Goal: Information Seeking & Learning: Learn about a topic

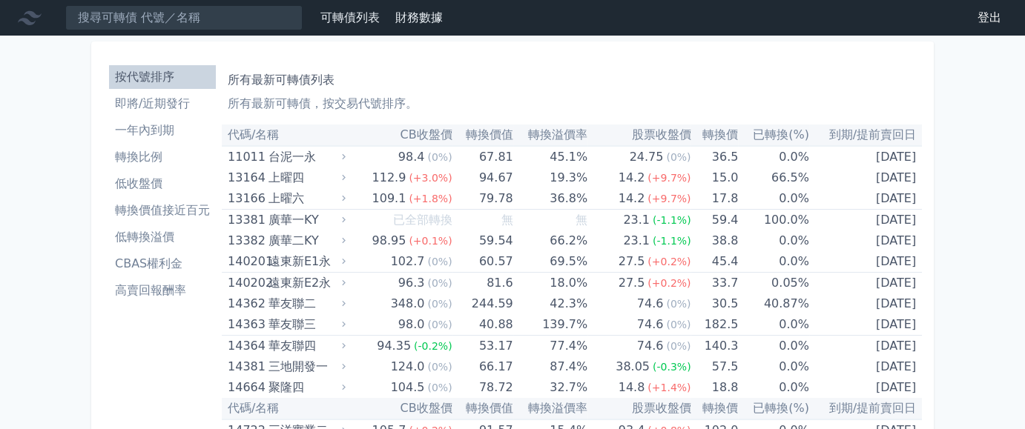
click at [109, 86] on li "按代號排序" at bounding box center [162, 77] width 107 height 18
click at [109, 113] on li "即將/近期發行" at bounding box center [162, 104] width 107 height 18
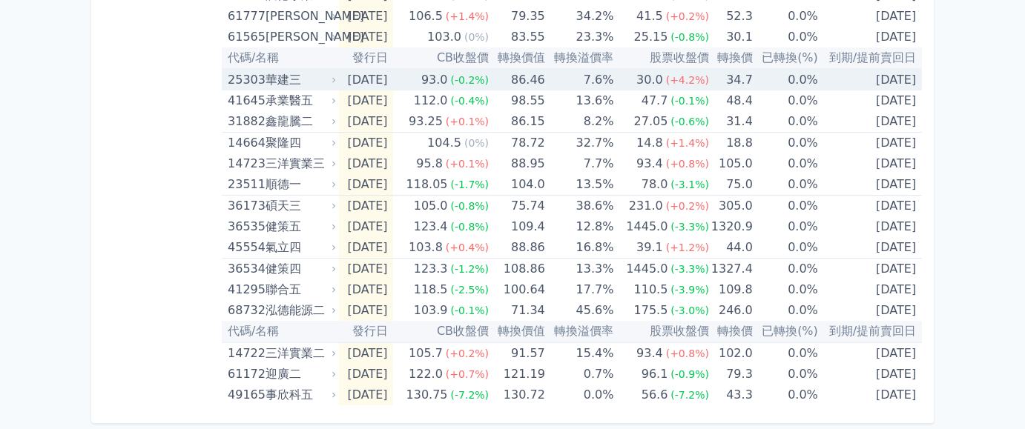
scroll to position [789, 0]
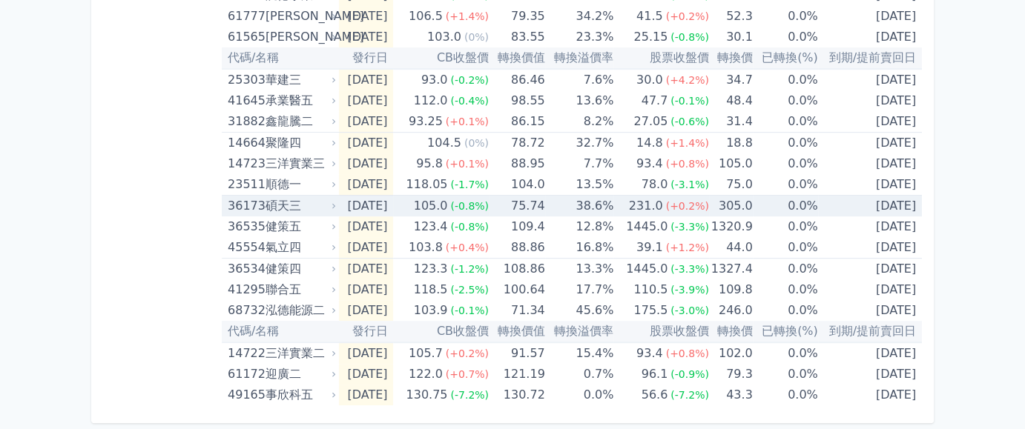
click at [709, 212] on span "(+0.2%)" at bounding box center [687, 206] width 43 height 12
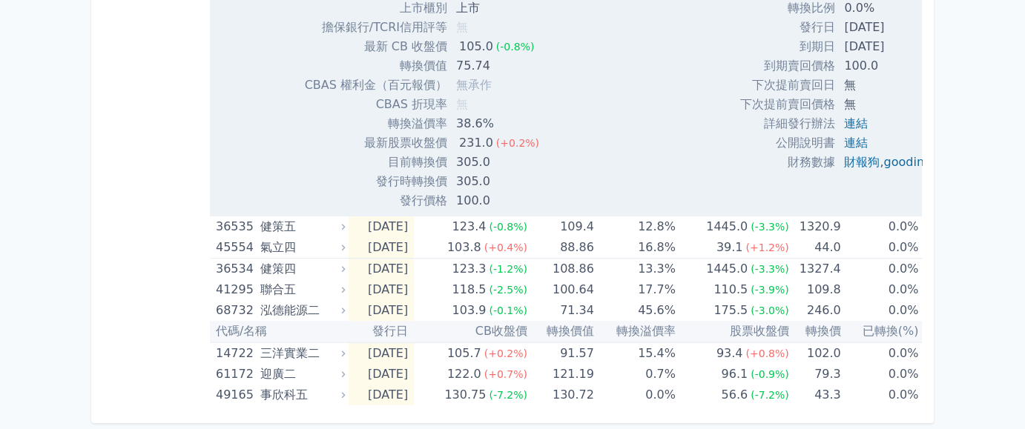
scroll to position [1251, 0]
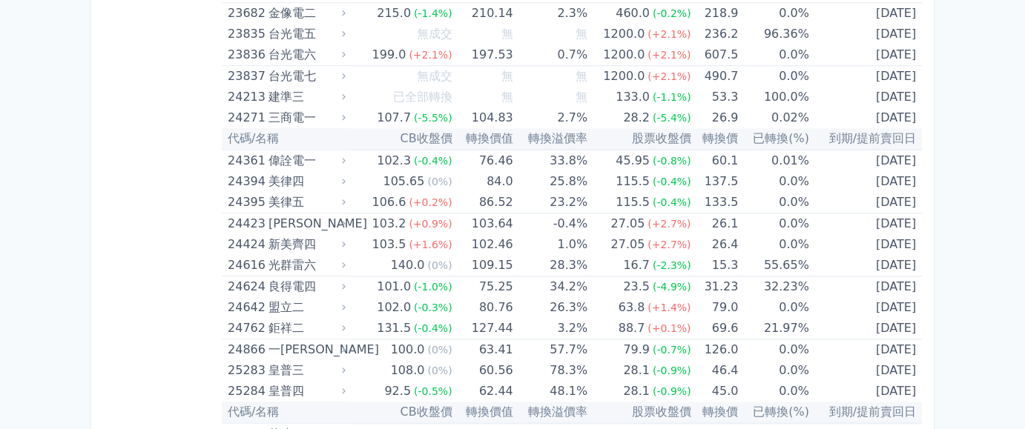
scroll to position [1384, 0]
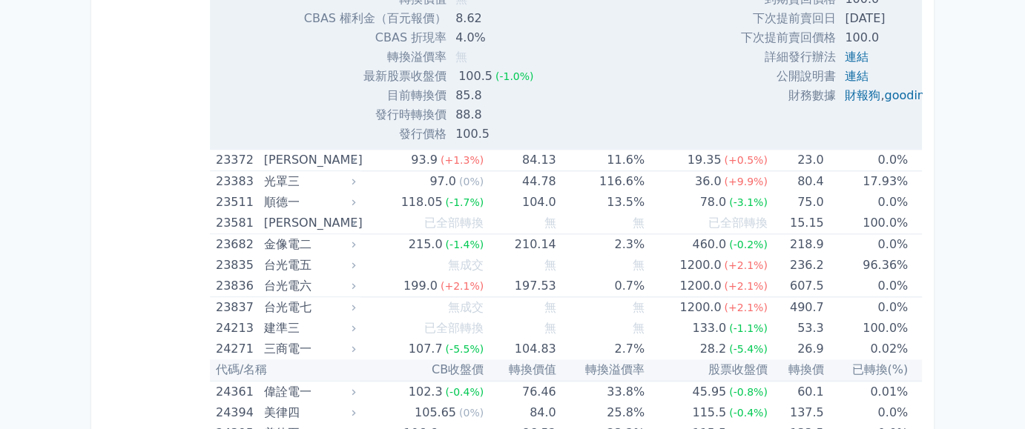
scroll to position [1846, 0]
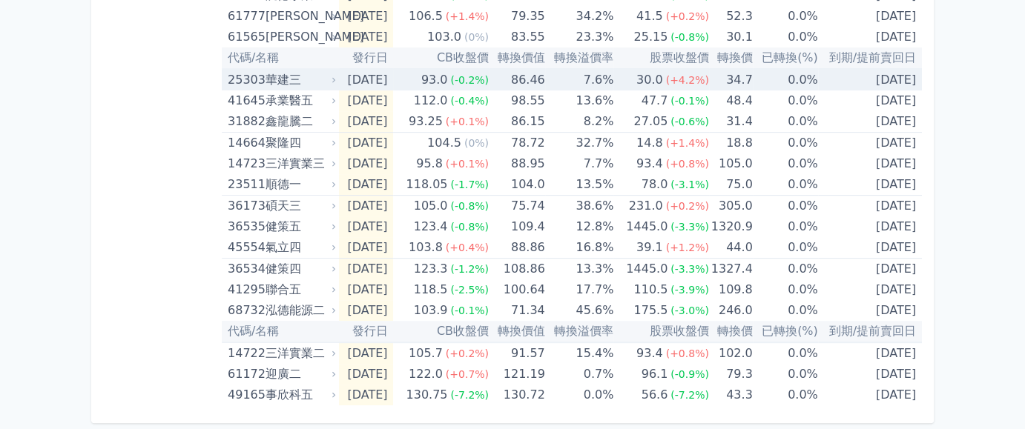
scroll to position [881, 0]
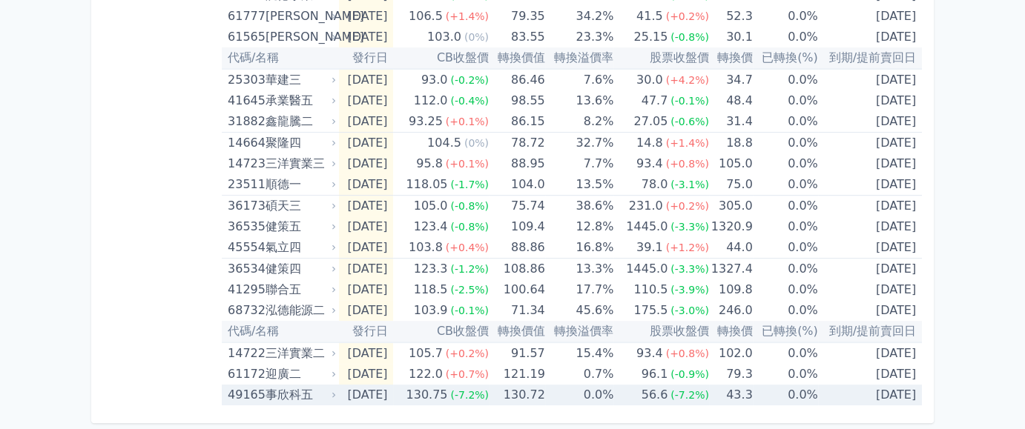
click at [435, 395] on div "130.75" at bounding box center [426, 395] width 47 height 21
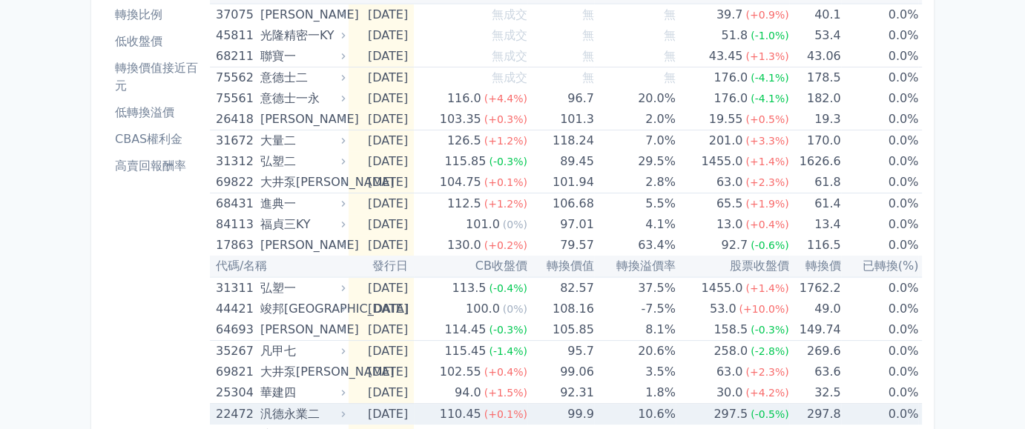
scroll to position [0, 0]
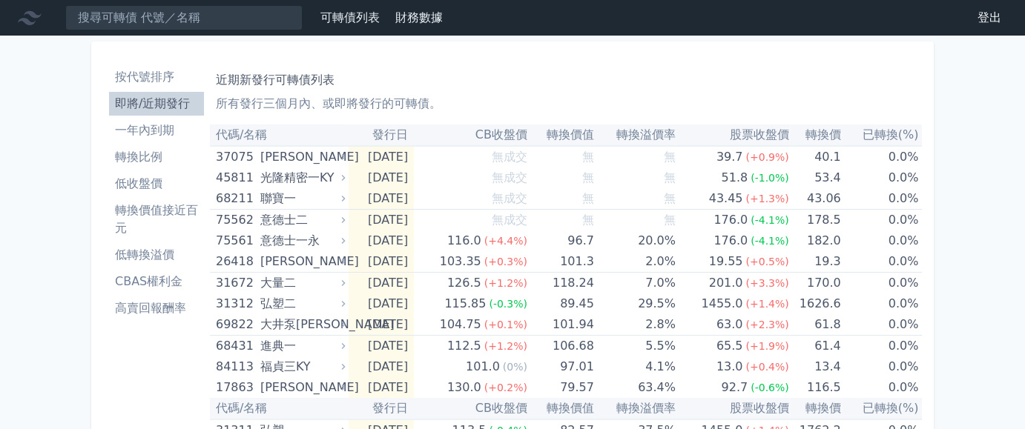
click at [109, 86] on li "按代號排序" at bounding box center [156, 77] width 95 height 18
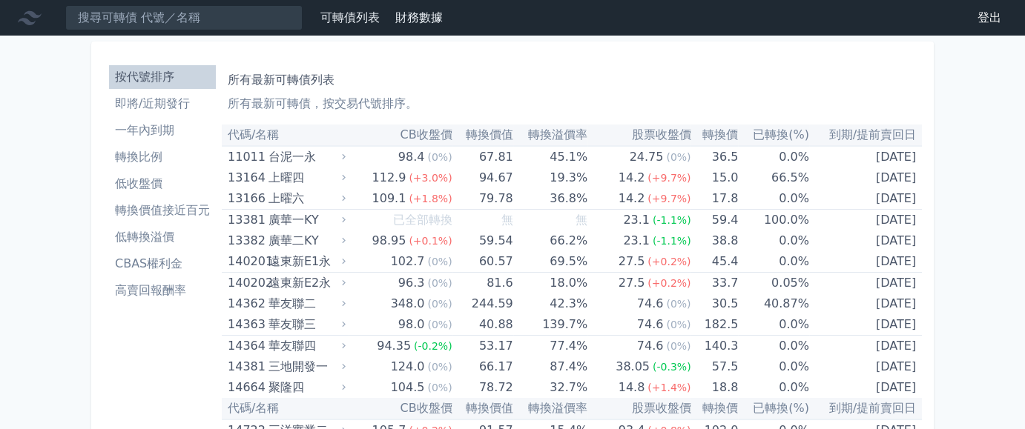
scroll to position [7541, 0]
